Goal: Connect with others

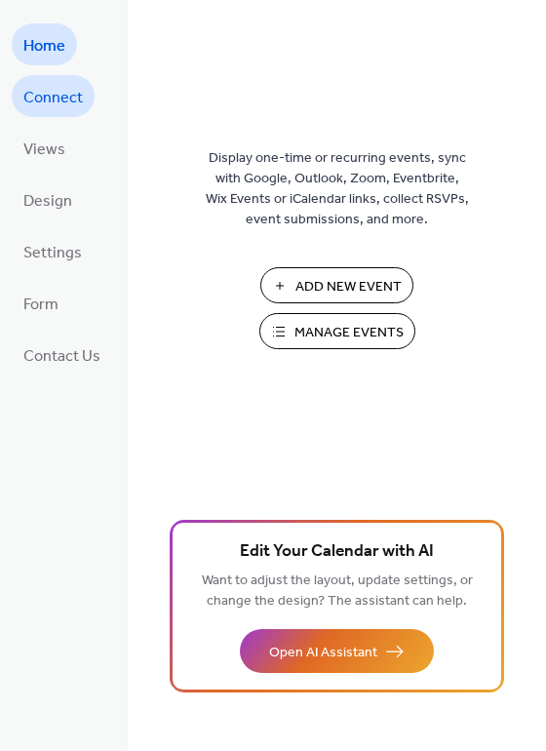
click at [60, 95] on span "Connect" at bounding box center [52, 98] width 59 height 30
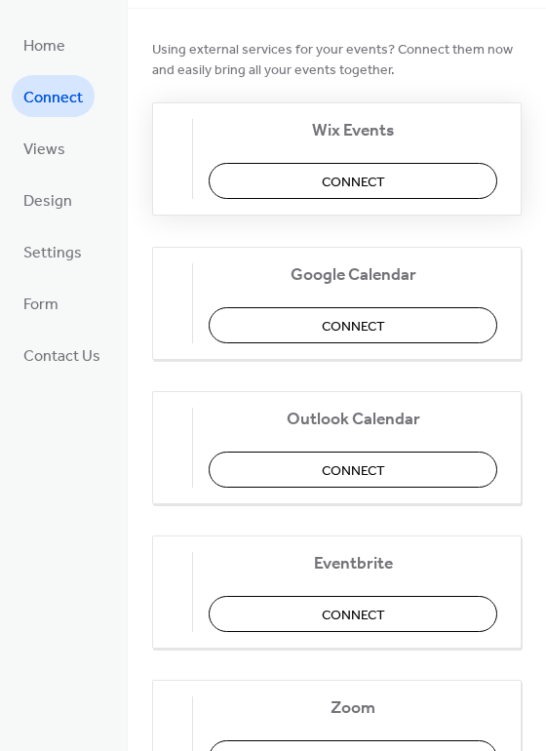
scroll to position [80, 0]
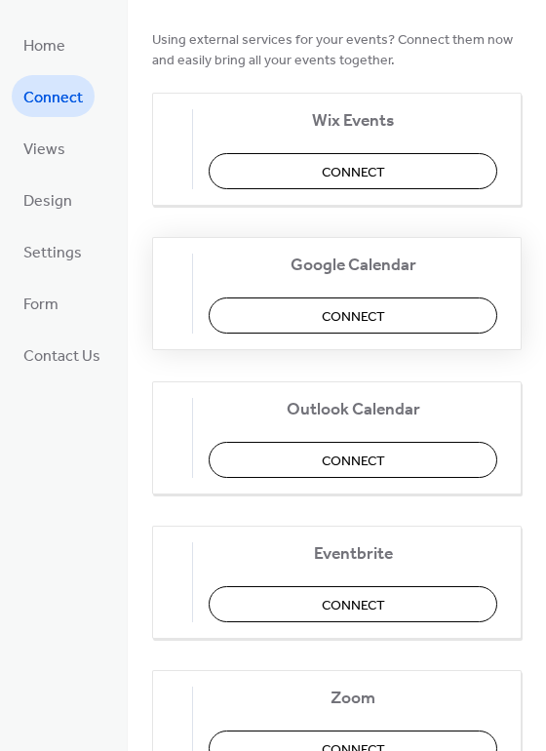
click at [347, 310] on span "Connect" at bounding box center [353, 317] width 63 height 20
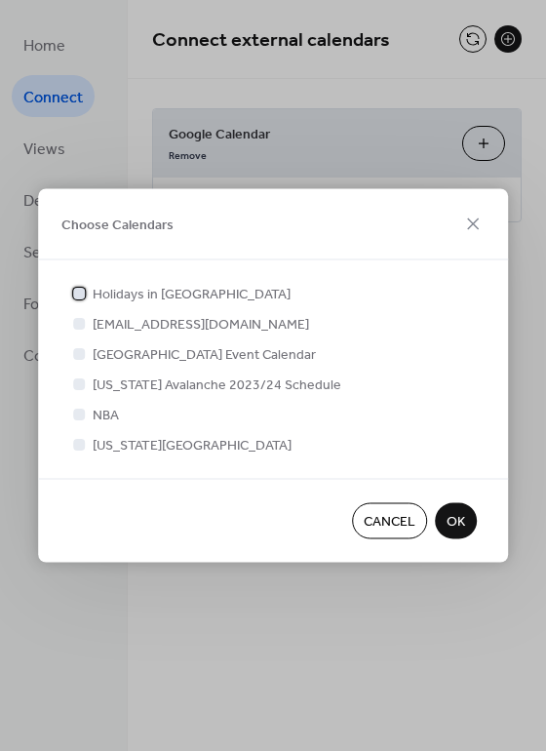
click at [79, 297] on div at bounding box center [79, 293] width 12 height 12
click at [77, 353] on div at bounding box center [79, 353] width 12 height 12
click at [78, 412] on div at bounding box center [79, 414] width 12 height 12
click at [82, 383] on div at bounding box center [79, 383] width 12 height 12
click at [81, 420] on div at bounding box center [79, 414] width 20 height 20
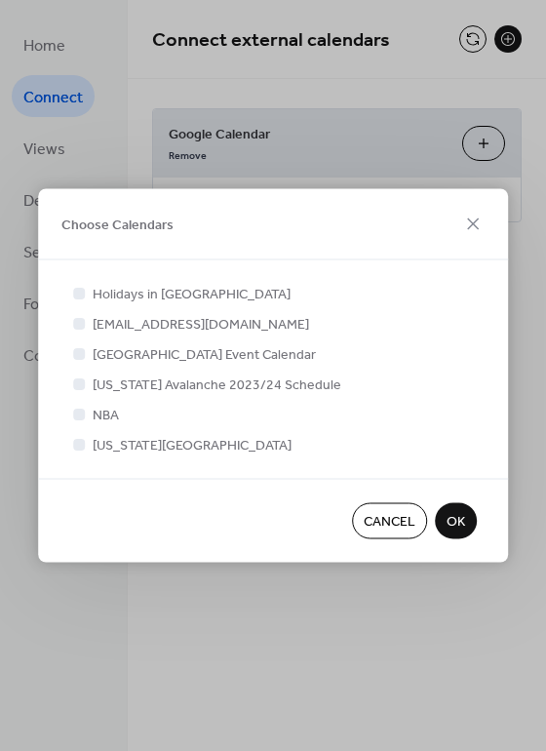
click at [455, 521] on span "OK" at bounding box center [456, 522] width 19 height 20
